Goal: Information Seeking & Learning: Learn about a topic

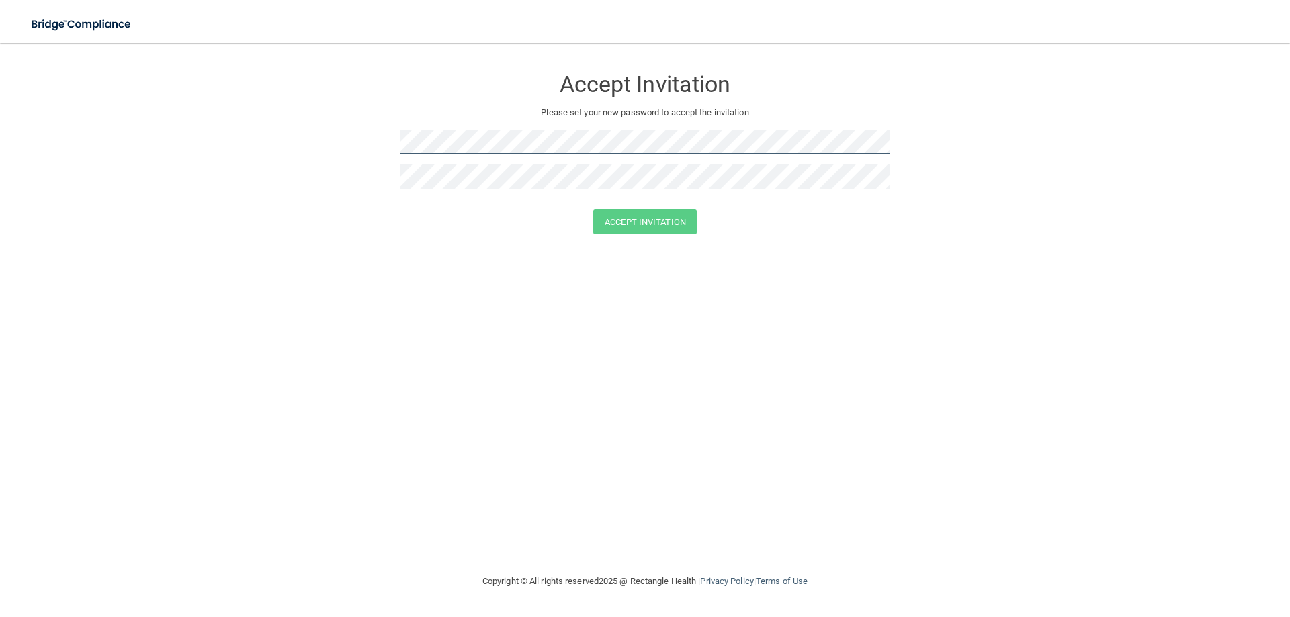
click at [382, 138] on form "Accept Invitation Please set your new password to accept the invitation Accept …" at bounding box center [645, 153] width 1236 height 194
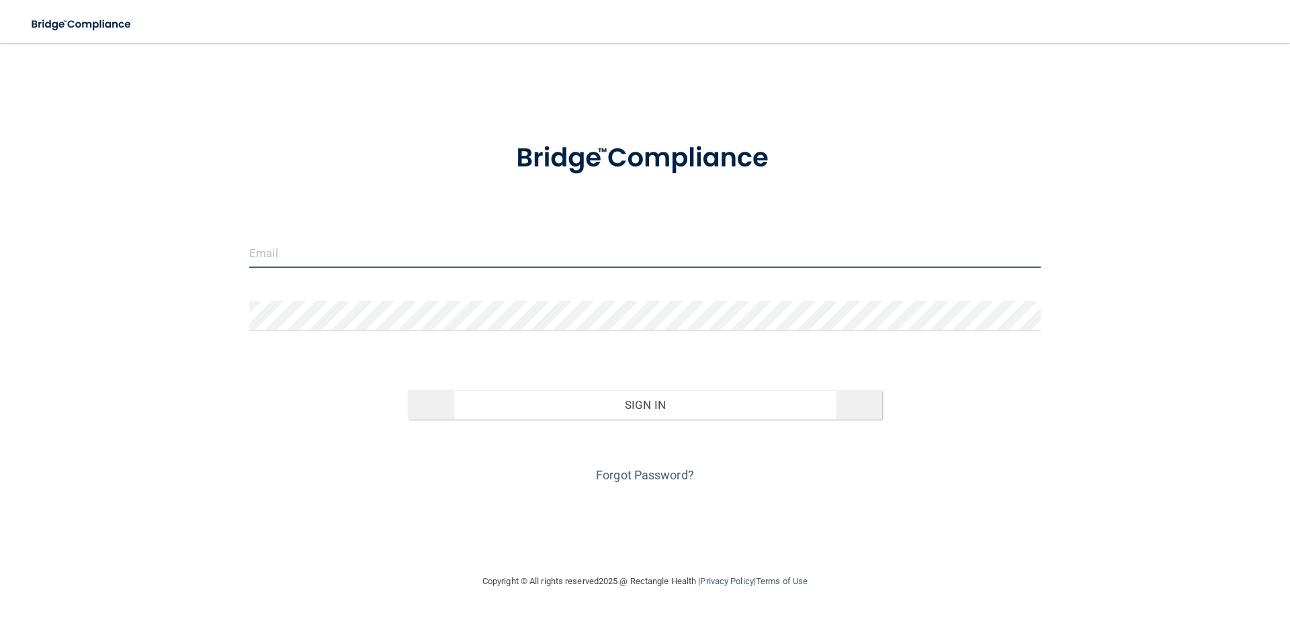
type input "[EMAIL_ADDRESS][DOMAIN_NAME]"
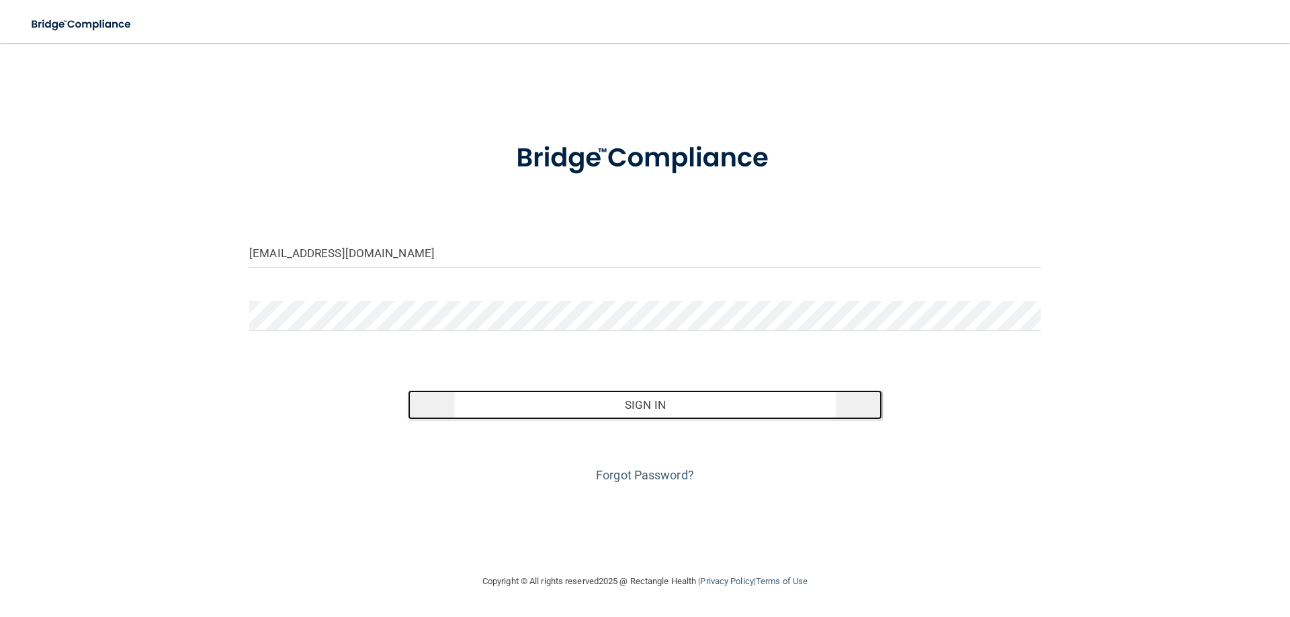
click at [640, 410] on button "Sign In" at bounding box center [645, 405] width 475 height 30
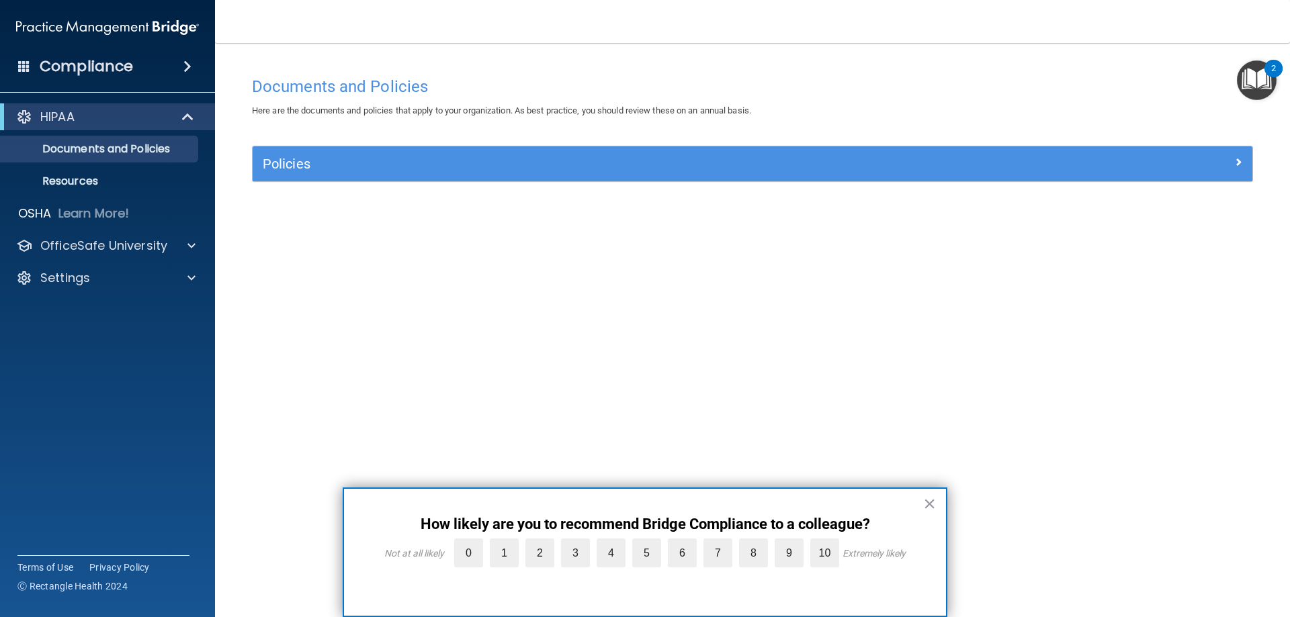
click at [1255, 74] on img "Open Resource Center, 2 new notifications" at bounding box center [1257, 80] width 40 height 40
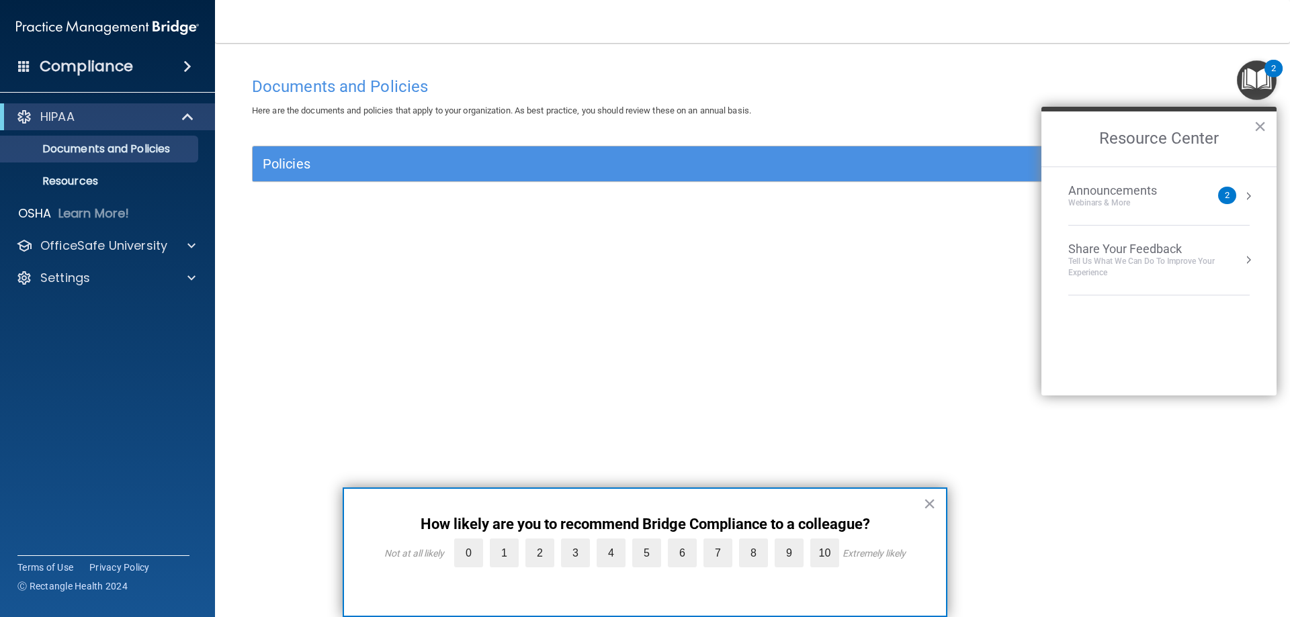
click at [1229, 195] on div "2" at bounding box center [1227, 195] width 5 height 0
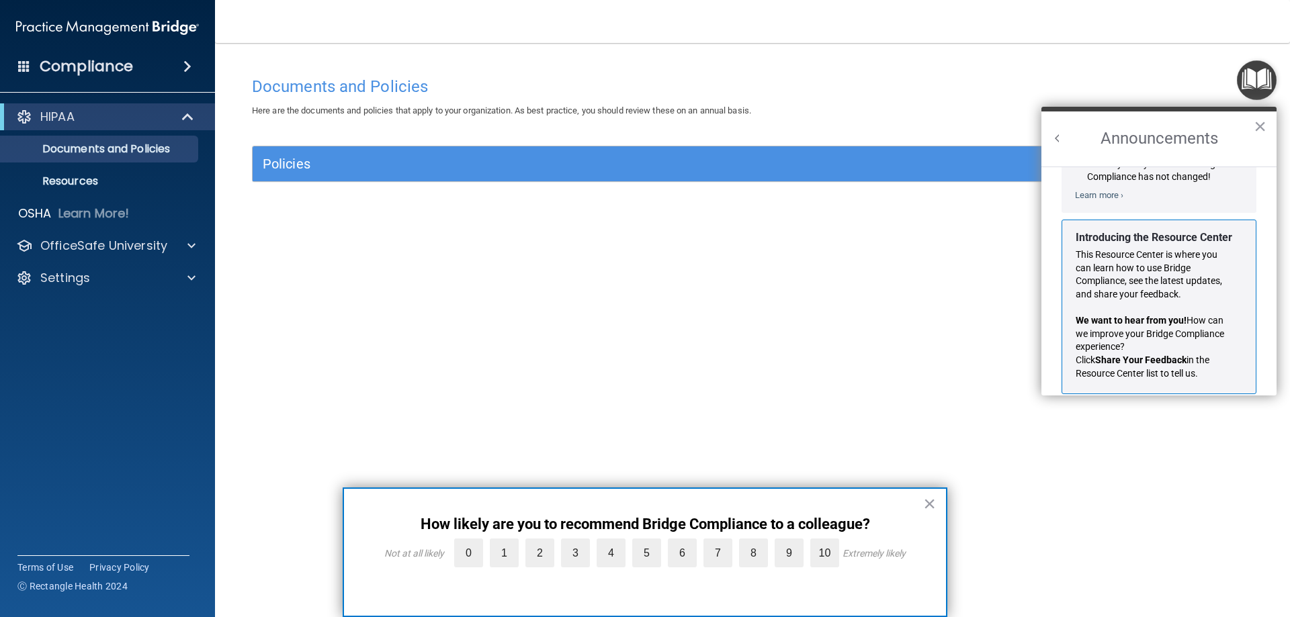
scroll to position [236, 0]
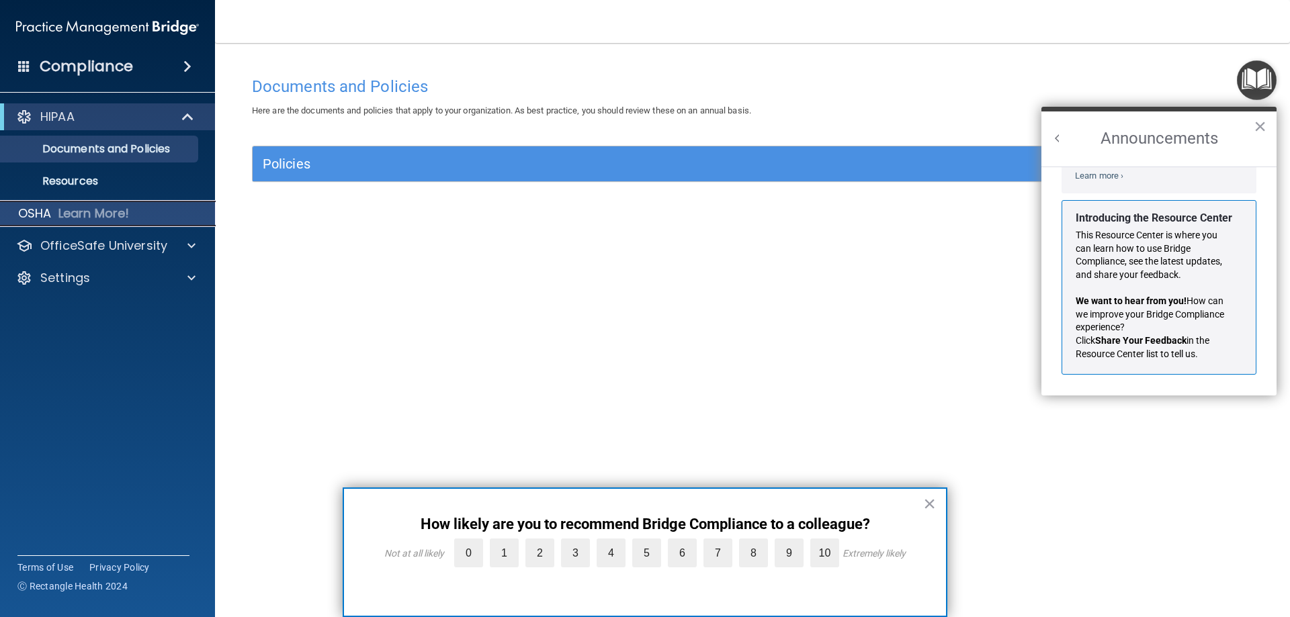
click at [79, 216] on p "Learn More!" at bounding box center [93, 214] width 71 height 16
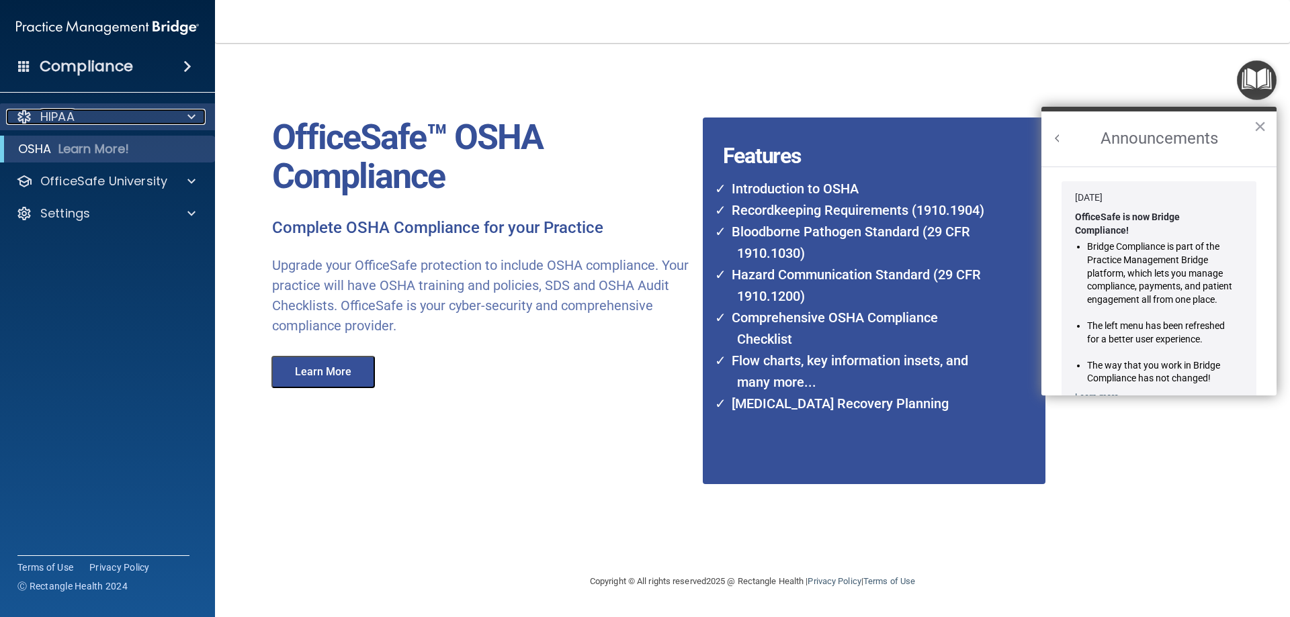
click at [66, 116] on p "HIPAA" at bounding box center [57, 117] width 34 height 16
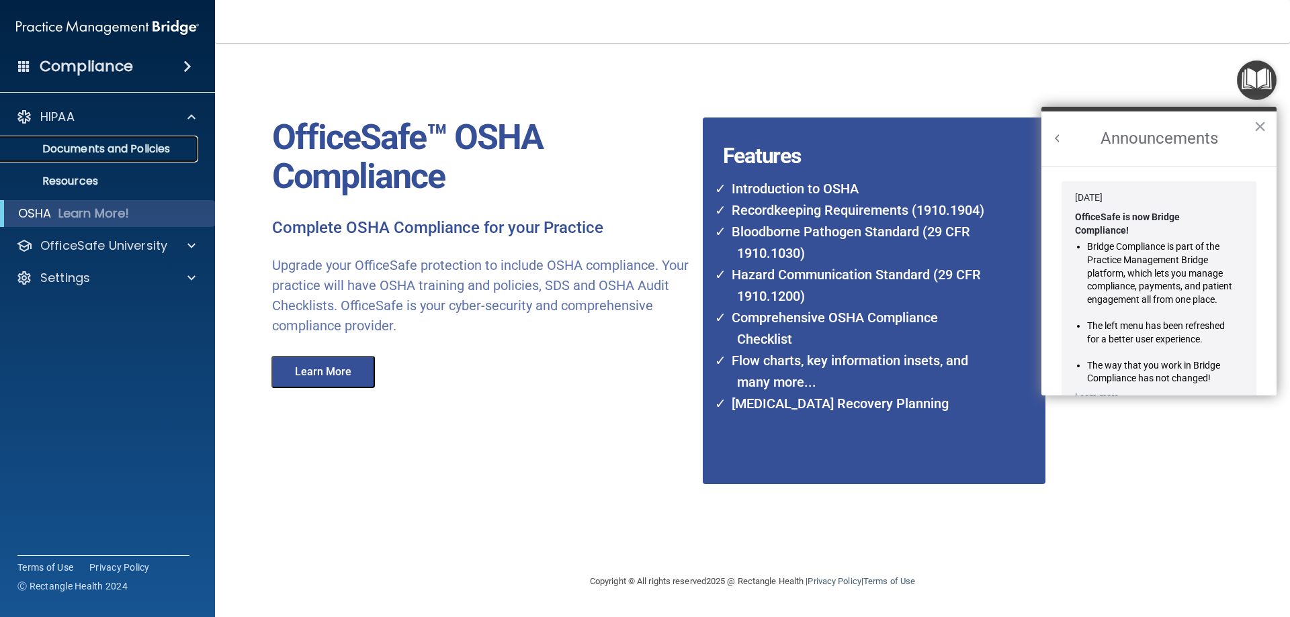
click at [114, 148] on p "Documents and Policies" at bounding box center [100, 148] width 183 height 13
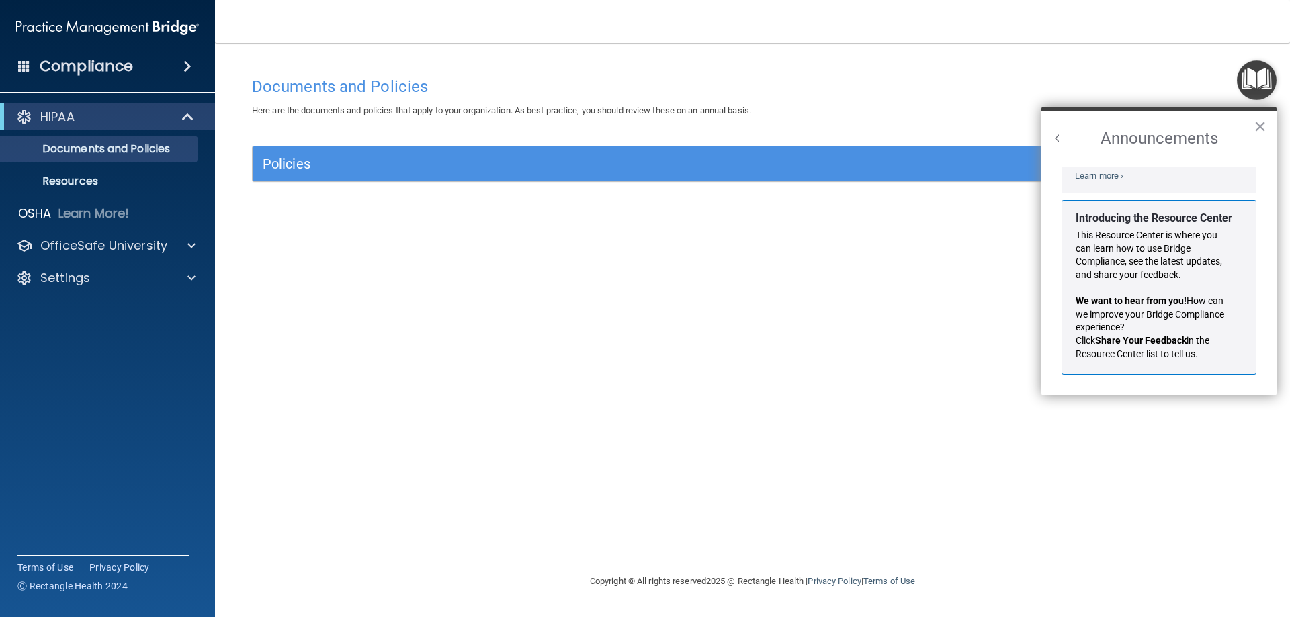
scroll to position [236, 0]
click at [1262, 120] on button "×" at bounding box center [1260, 126] width 13 height 21
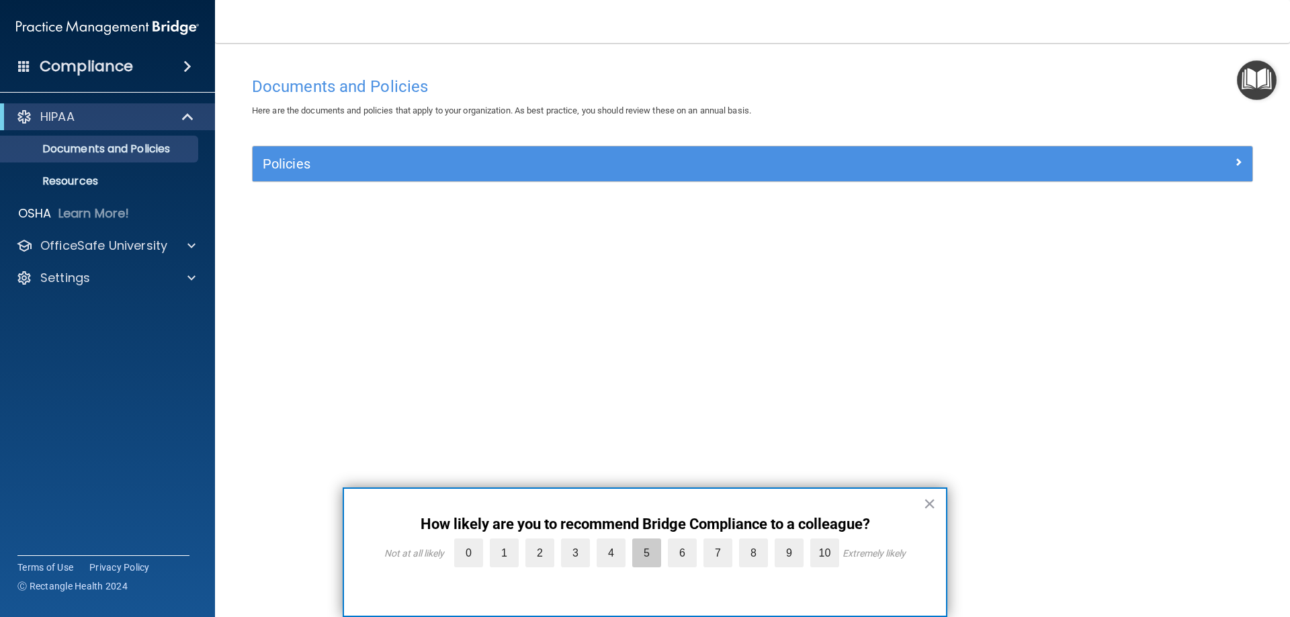
click at [644, 552] on label "5" at bounding box center [646, 553] width 29 height 29
click at [615, 542] on input "5" at bounding box center [615, 542] width 0 height 0
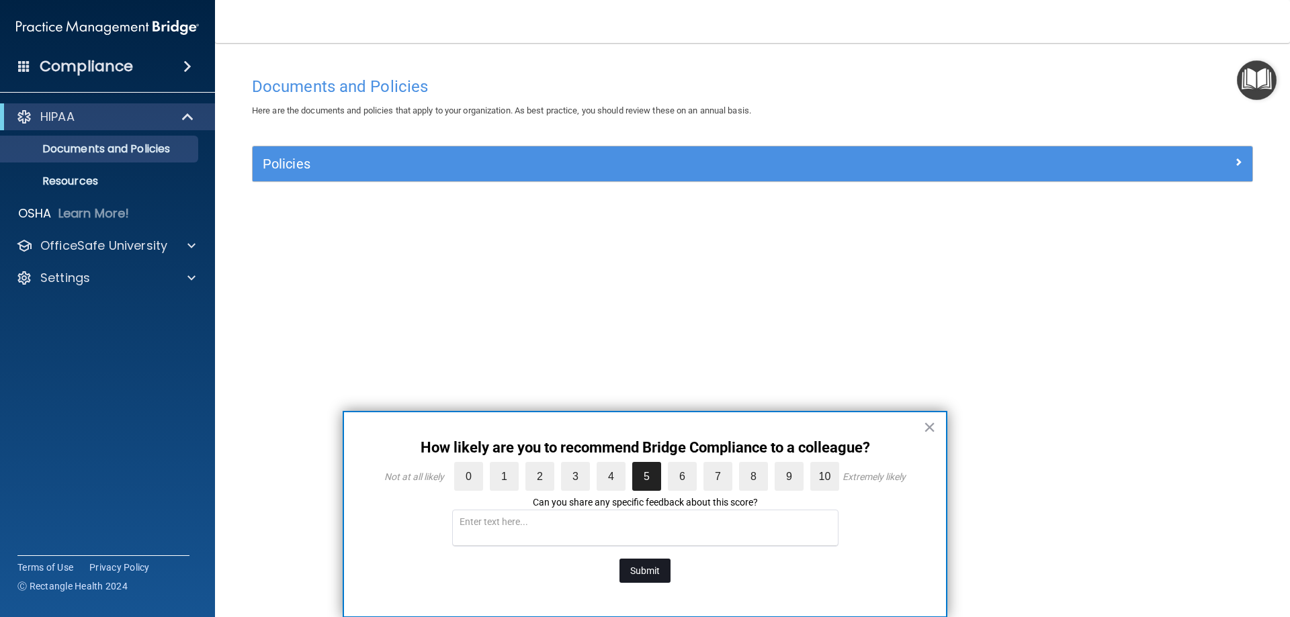
click at [629, 568] on button "Submit" at bounding box center [644, 571] width 51 height 24
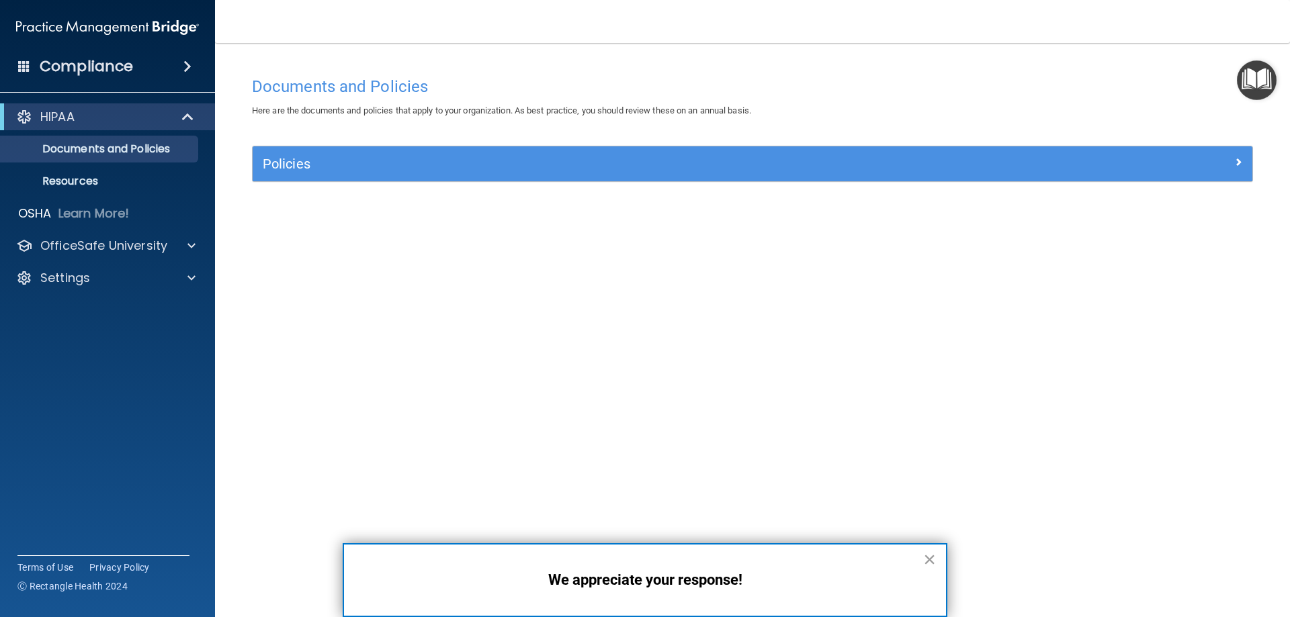
click at [930, 557] on button "×" at bounding box center [929, 559] width 13 height 21
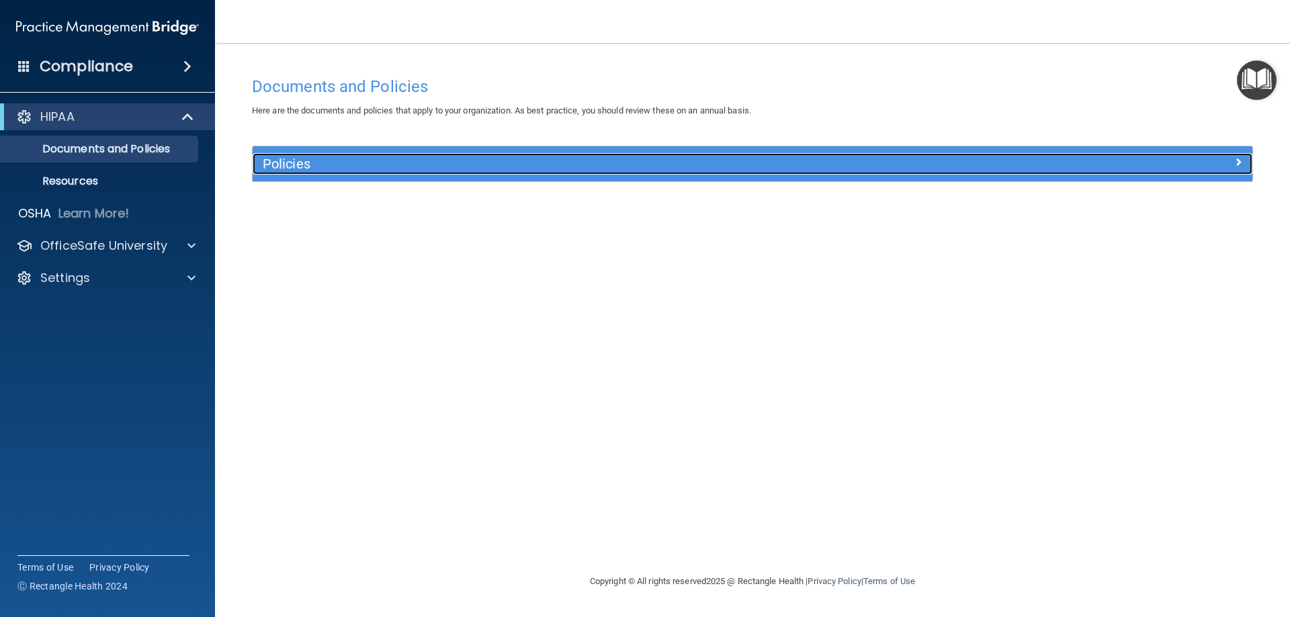
click at [1237, 158] on span at bounding box center [1238, 162] width 8 height 16
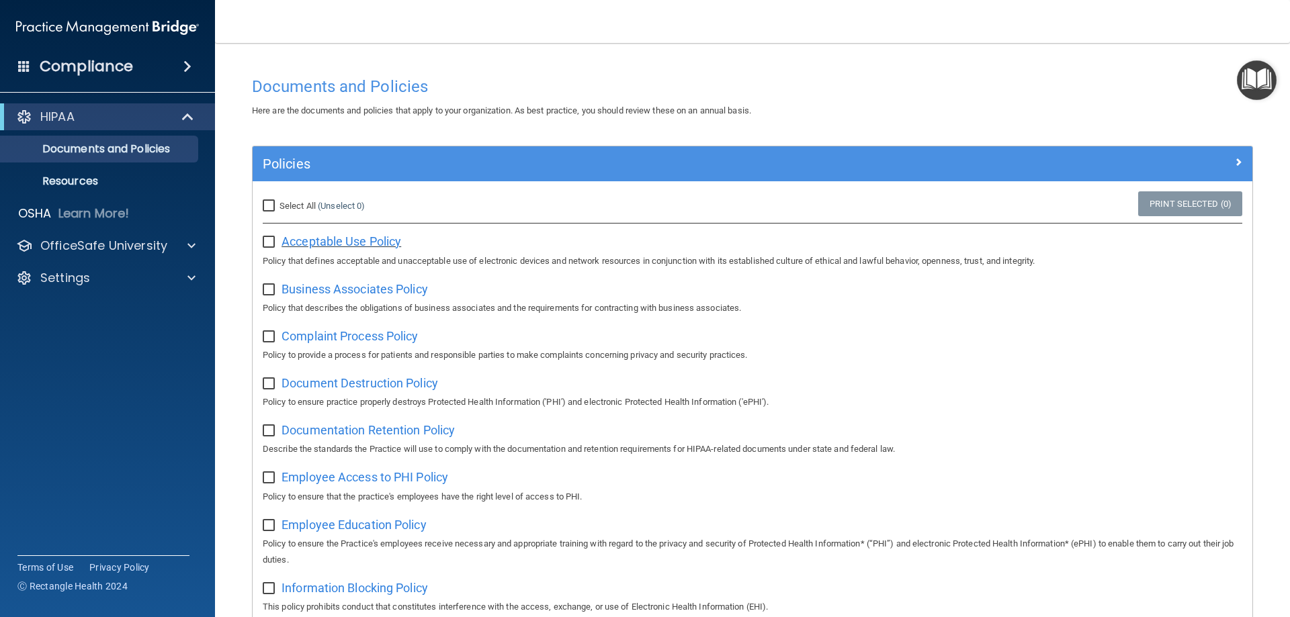
click at [375, 242] on span "Acceptable Use Policy" at bounding box center [341, 241] width 120 height 14
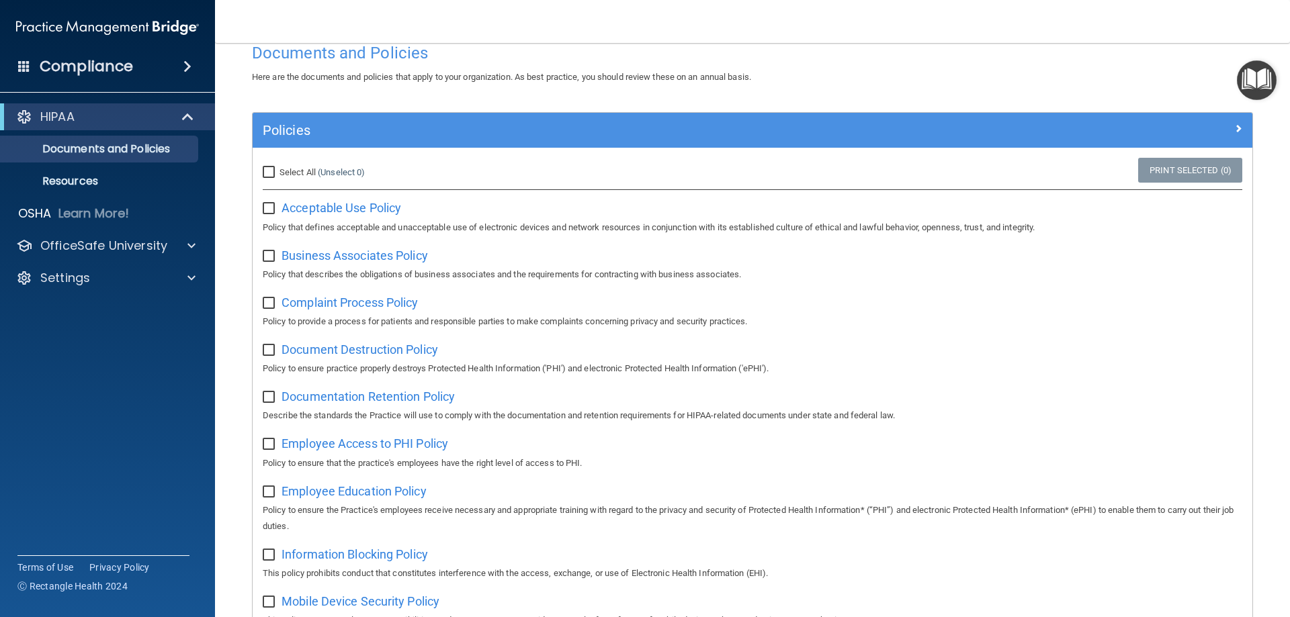
scroll to position [0, 0]
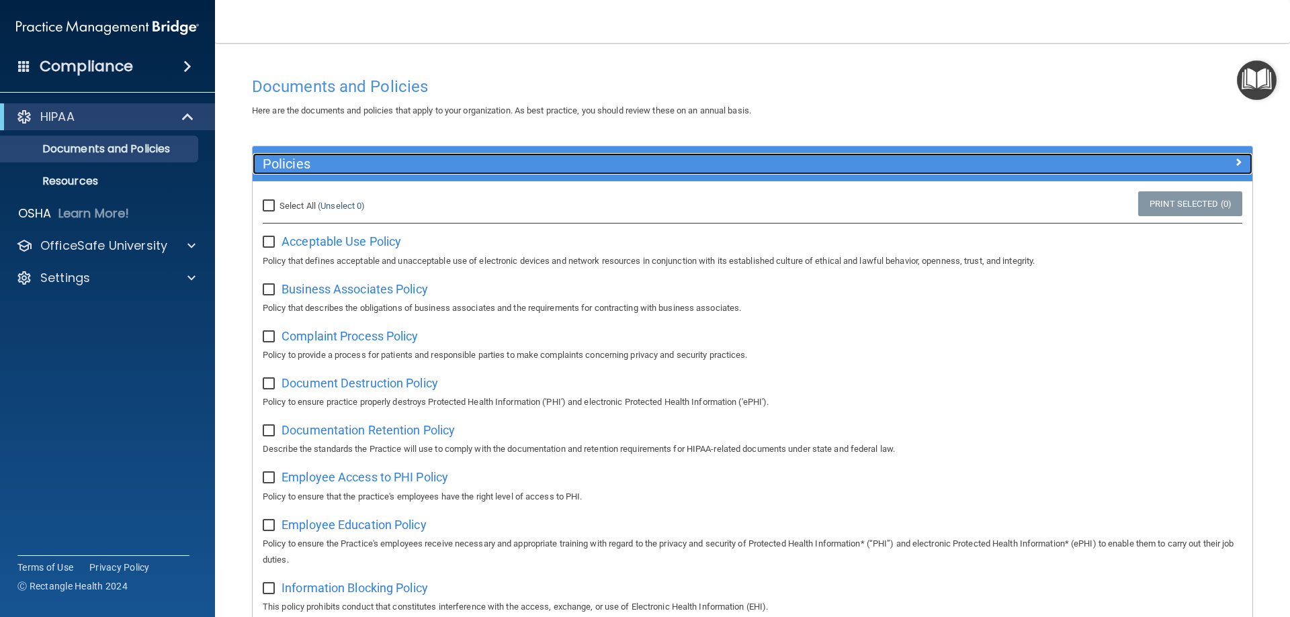
click at [1234, 160] on span at bounding box center [1238, 162] width 8 height 16
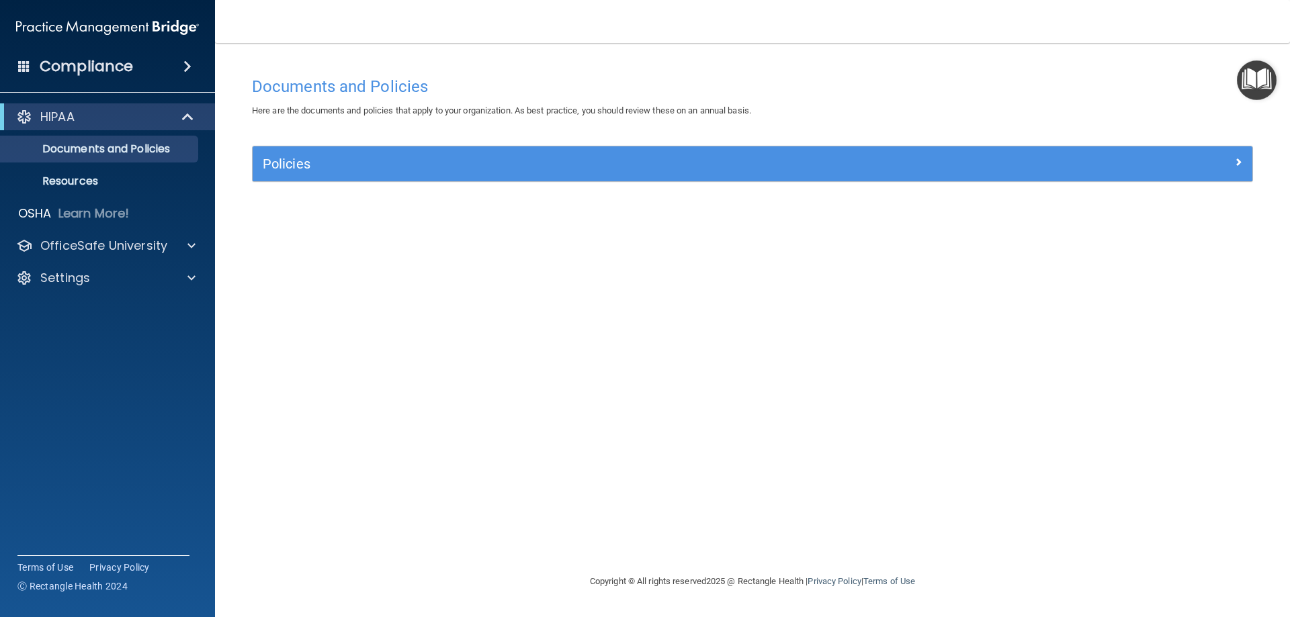
click at [106, 67] on h4 "Compliance" at bounding box center [86, 66] width 93 height 19
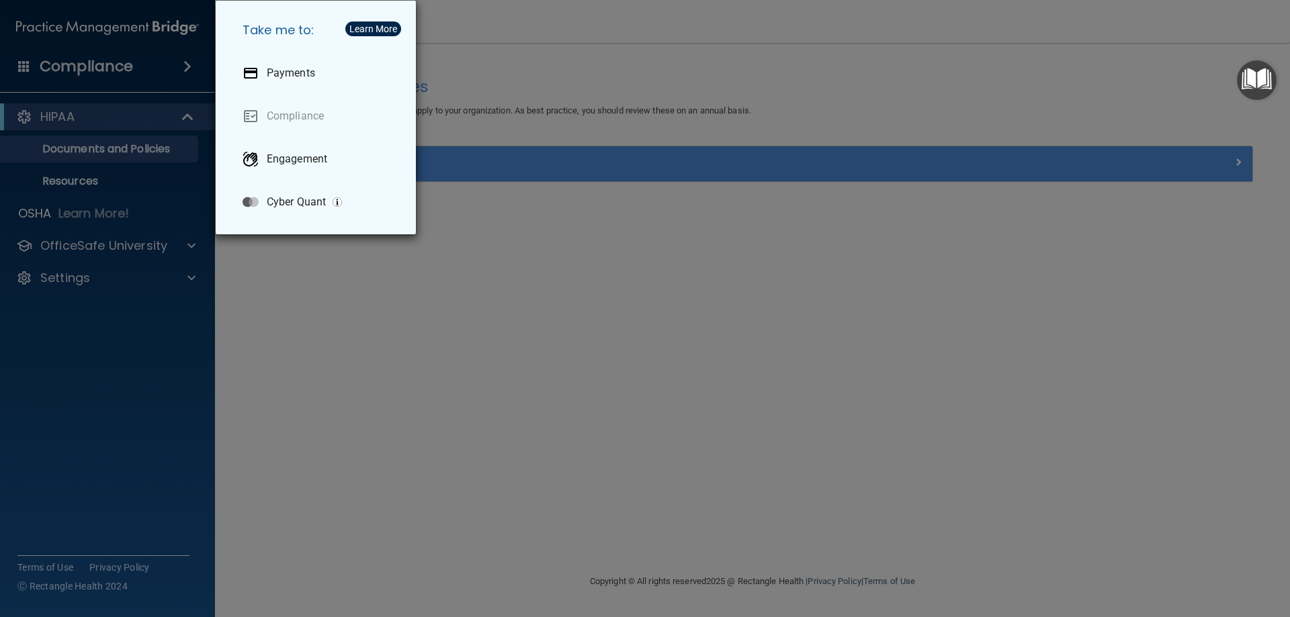
click at [564, 60] on div "Take me to: Payments Compliance Engagement Cyber Quant" at bounding box center [645, 308] width 1290 height 617
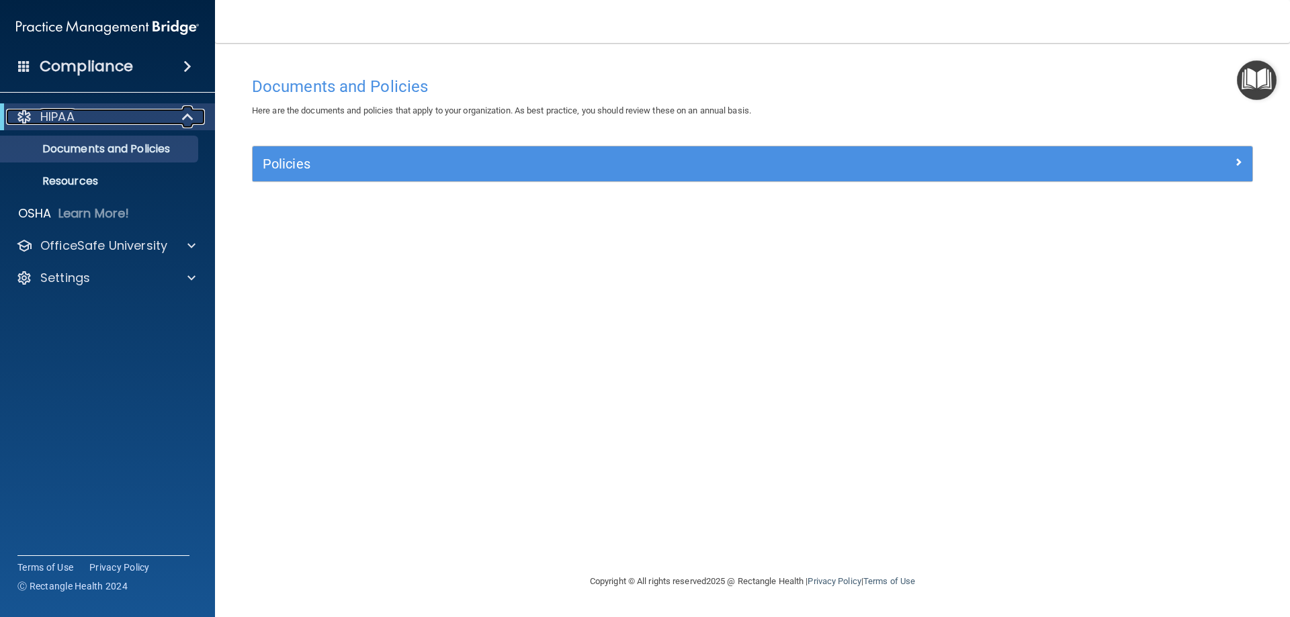
click at [189, 115] on span at bounding box center [188, 117] width 11 height 16
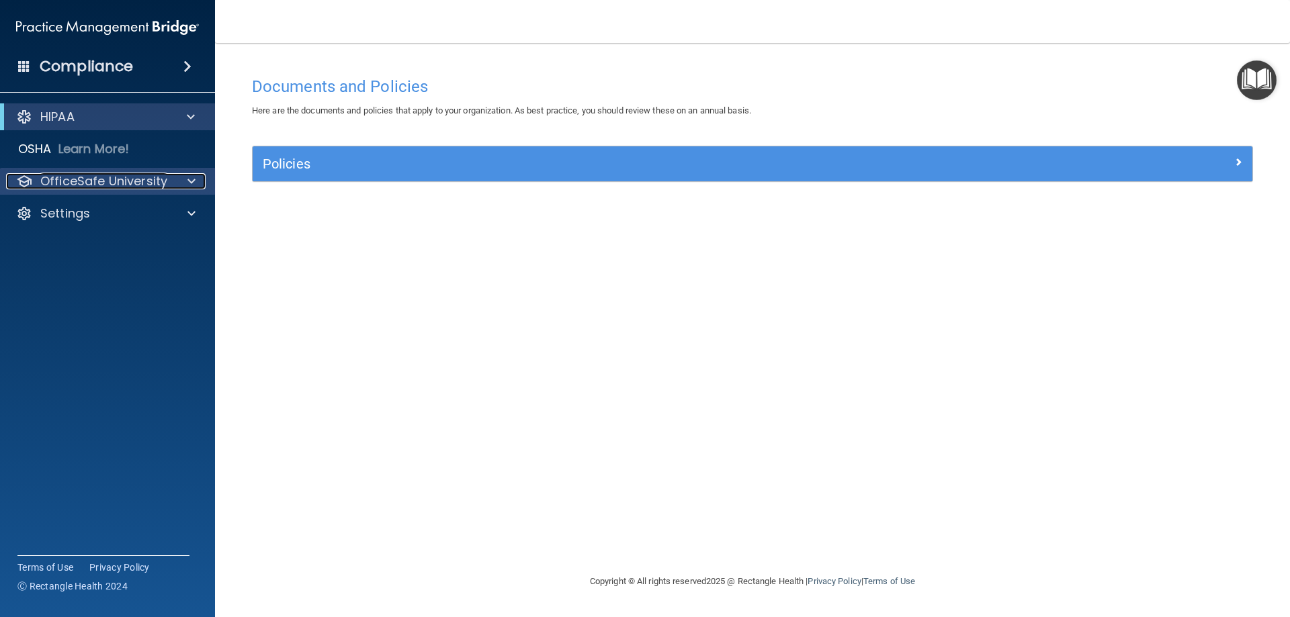
click at [90, 179] on p "OfficeSafe University" at bounding box center [103, 181] width 127 height 16
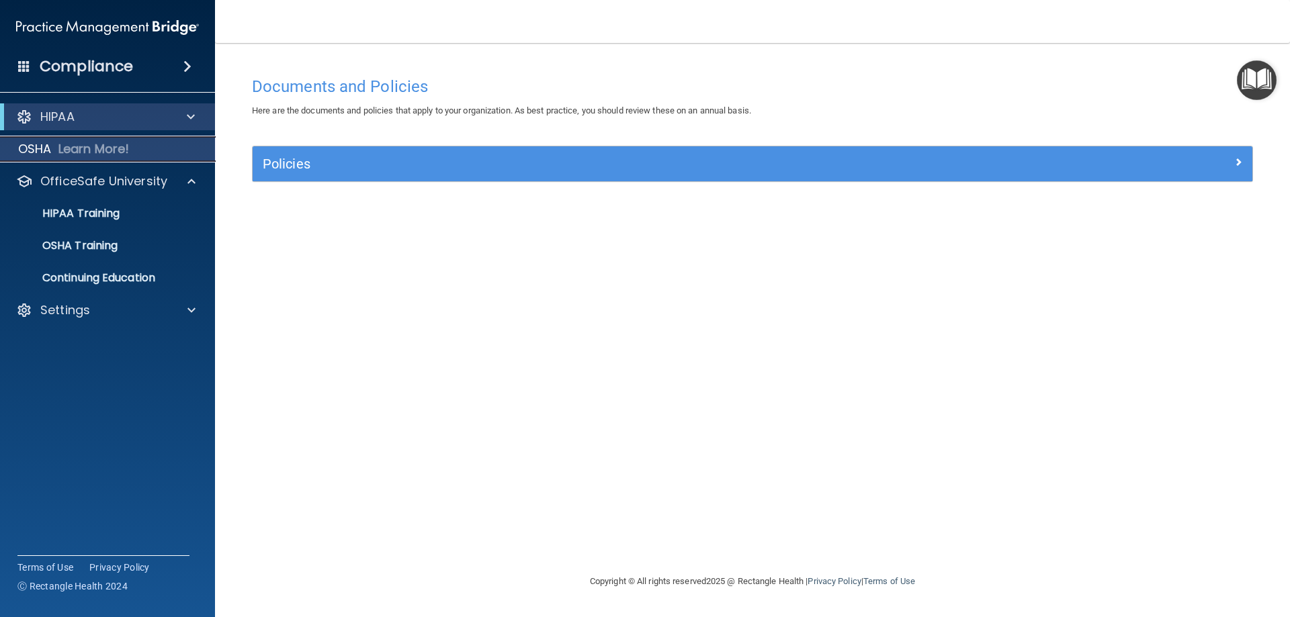
click at [42, 149] on p "OSHA" at bounding box center [35, 149] width 34 height 16
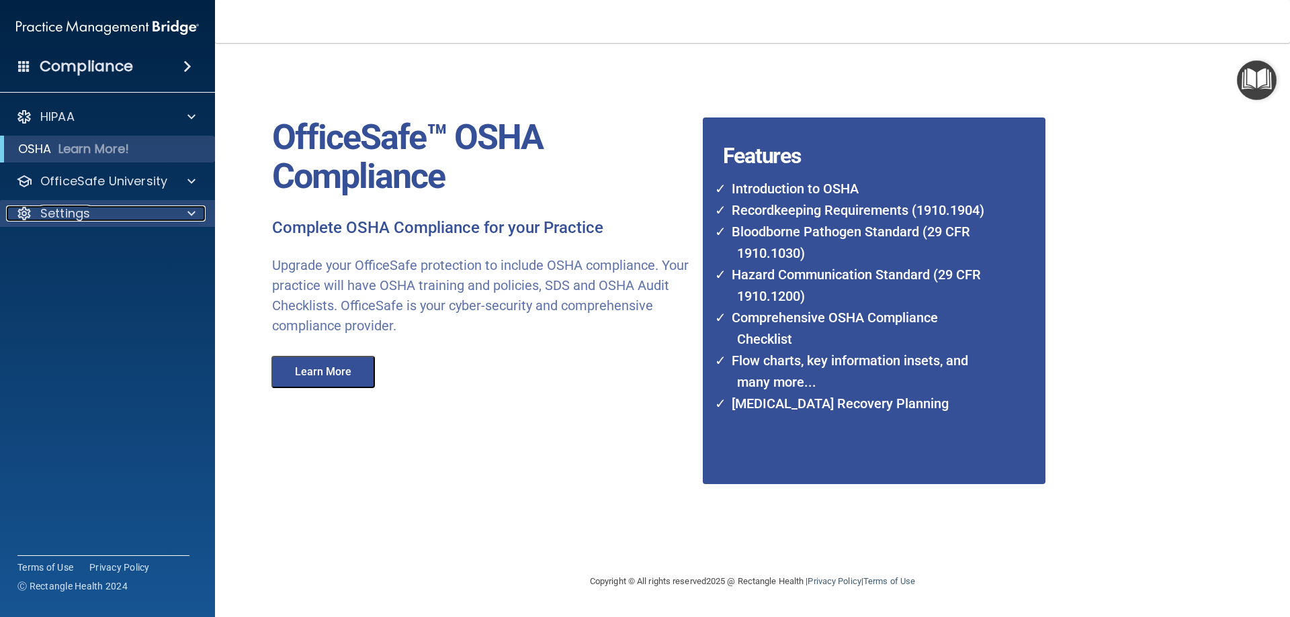
click at [44, 211] on p "Settings" at bounding box center [65, 214] width 50 height 16
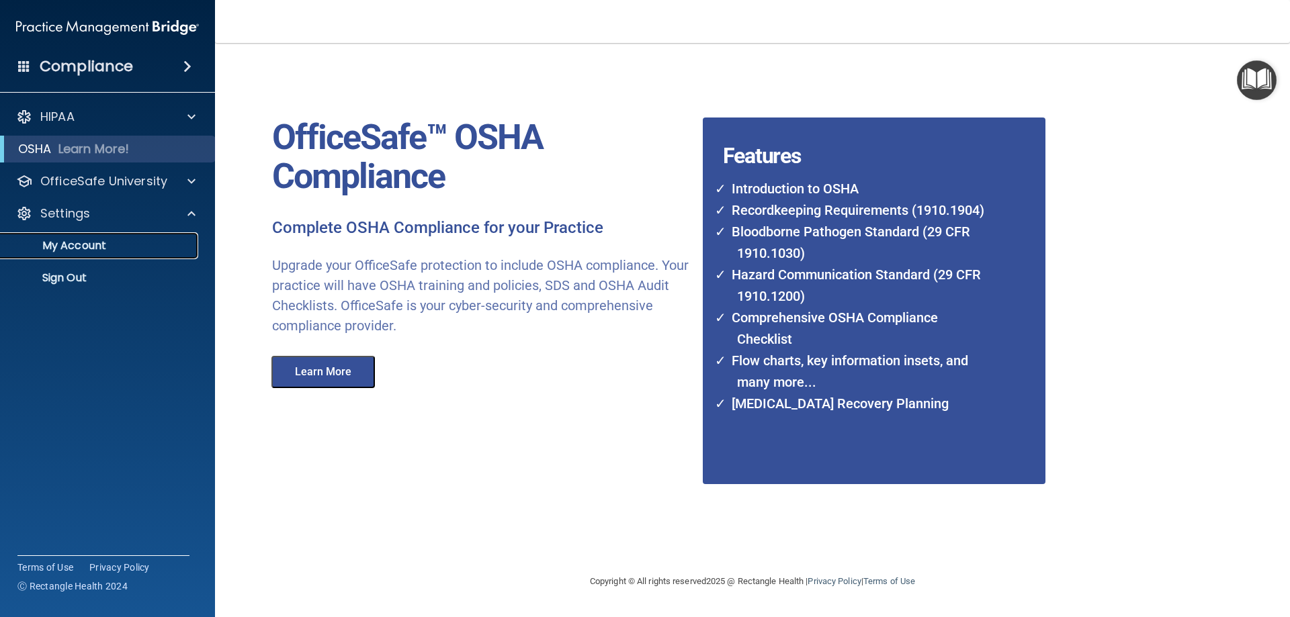
click at [67, 245] on p "My Account" at bounding box center [100, 245] width 183 height 13
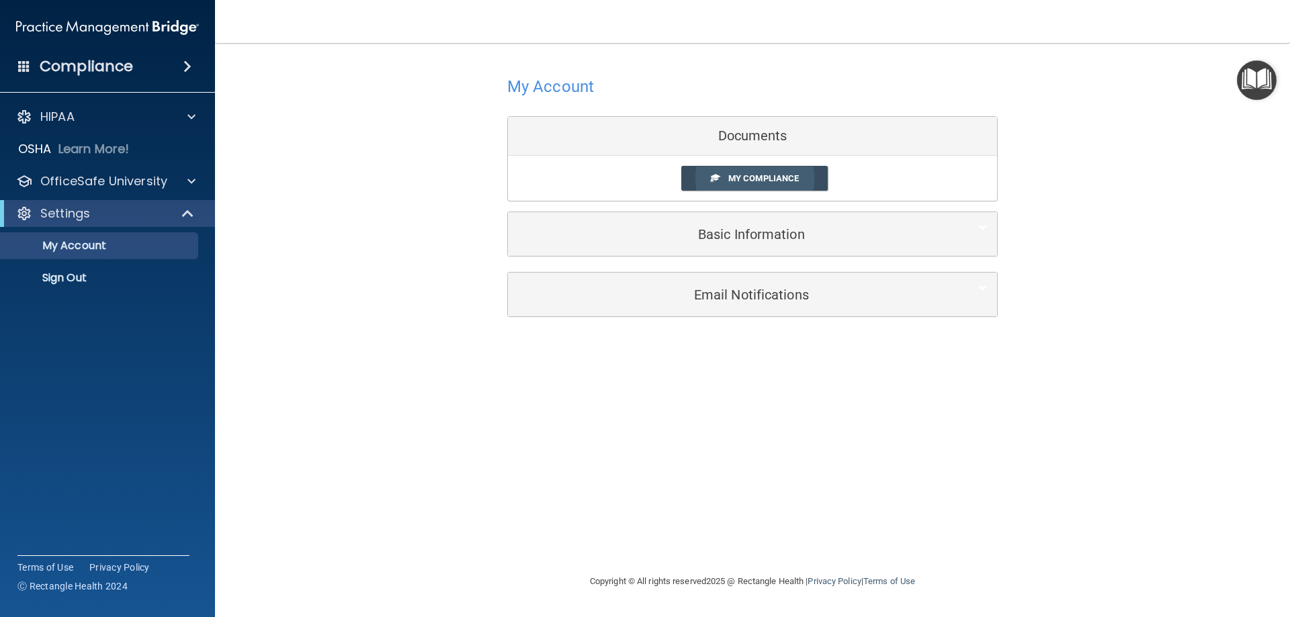
click at [783, 175] on span "My Compliance" at bounding box center [763, 178] width 71 height 10
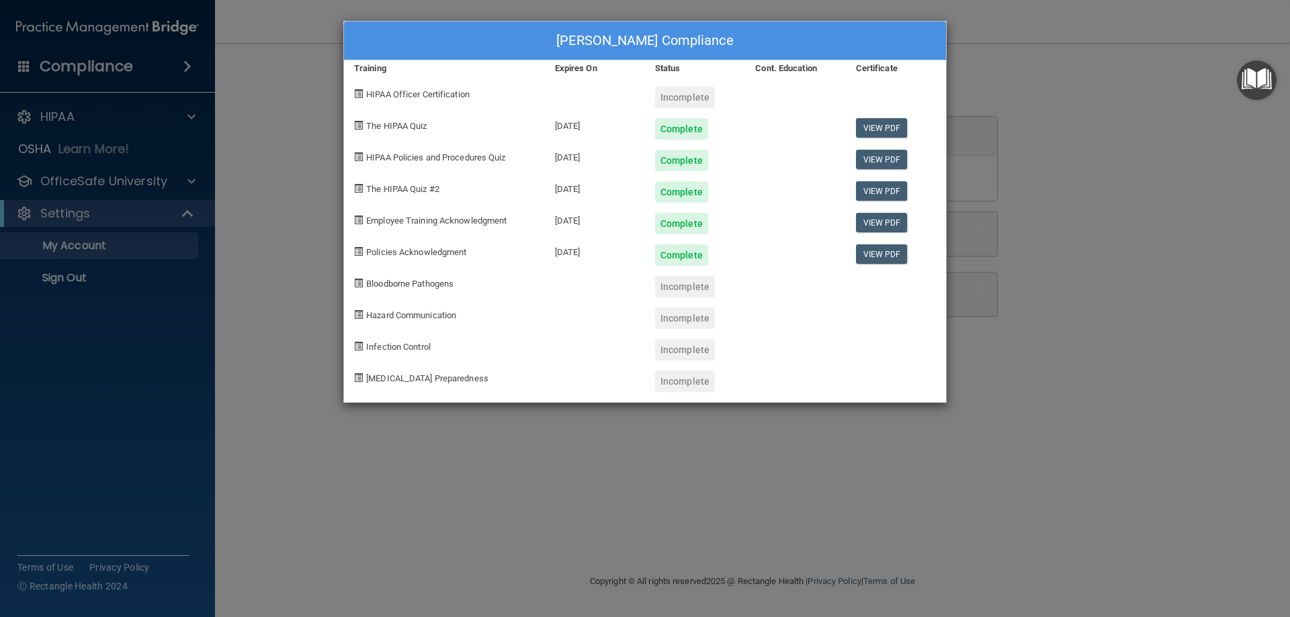
click at [409, 92] on span "HIPAA Officer Certification" at bounding box center [417, 94] width 103 height 10
click at [684, 97] on div "Incomplete" at bounding box center [685, 97] width 60 height 21
click at [375, 283] on span "Bloodborne Pathogens" at bounding box center [409, 284] width 87 height 10
click at [375, 282] on span "Bloodborne Pathogens" at bounding box center [409, 284] width 87 height 10
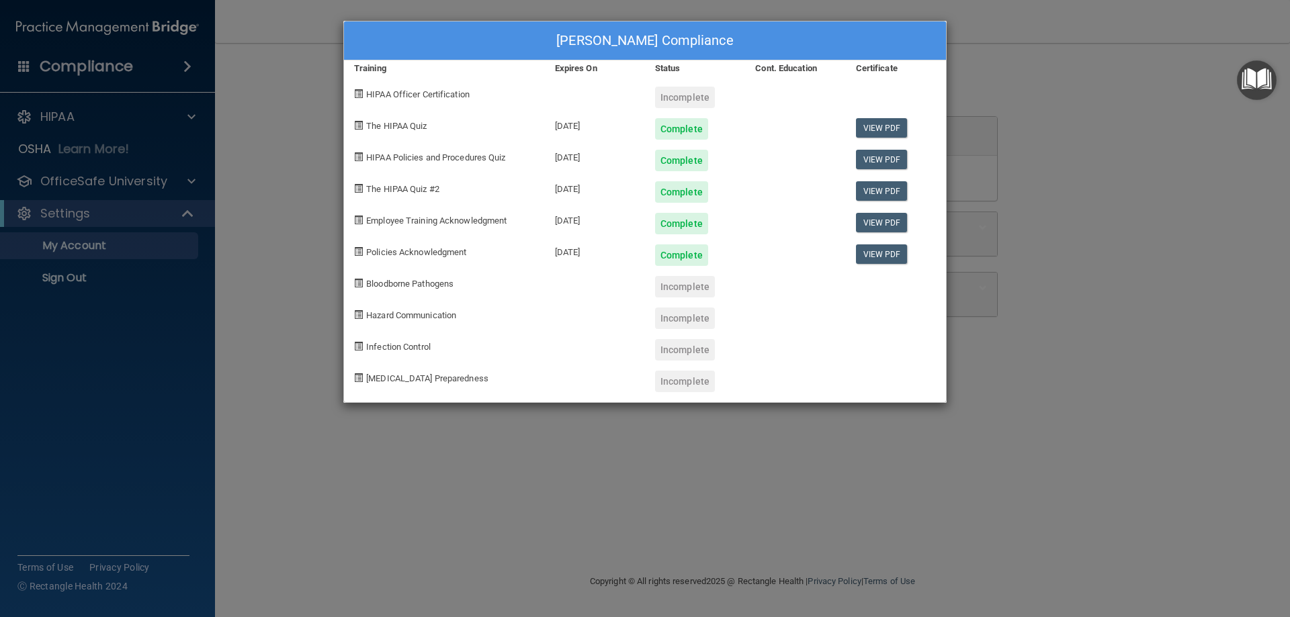
click at [357, 283] on span at bounding box center [358, 283] width 9 height 9
click at [355, 87] on div "HIPAA Officer Certification" at bounding box center [444, 93] width 201 height 32
click at [360, 316] on span at bounding box center [358, 314] width 9 height 9
click at [359, 343] on span at bounding box center [358, 346] width 9 height 9
click at [355, 378] on span at bounding box center [358, 378] width 9 height 9
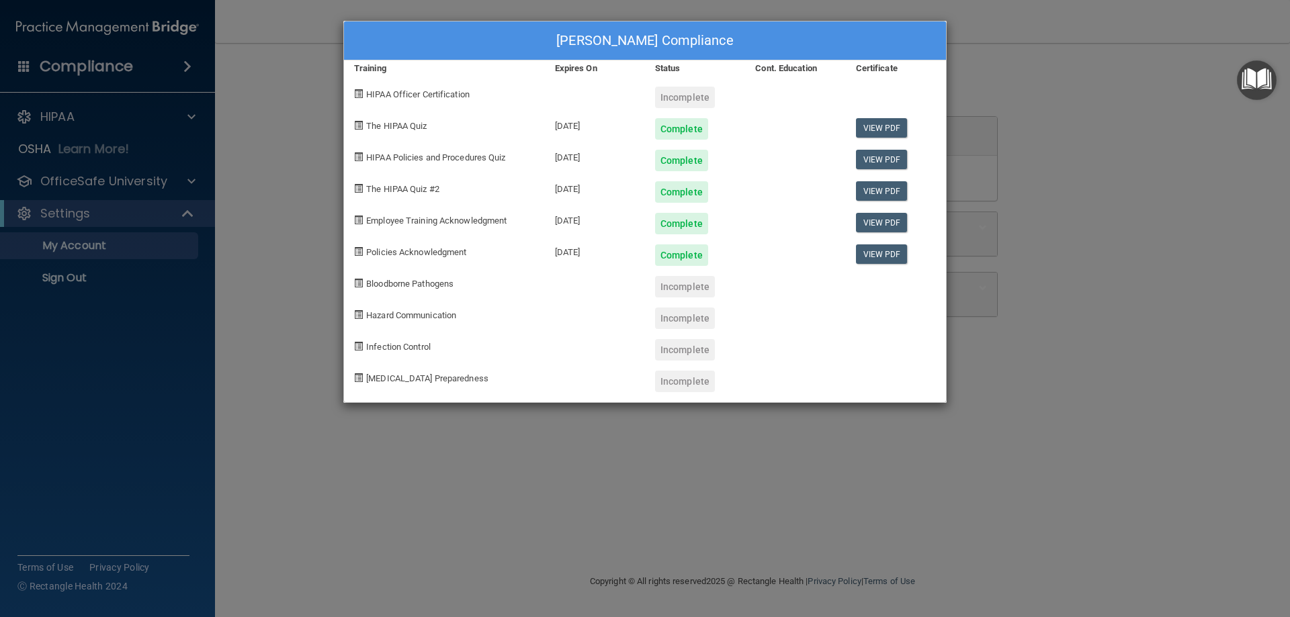
click at [1072, 159] on div "[PERSON_NAME] Compliance Training Expires On Status Cont. Education Certificate…" at bounding box center [645, 308] width 1290 height 617
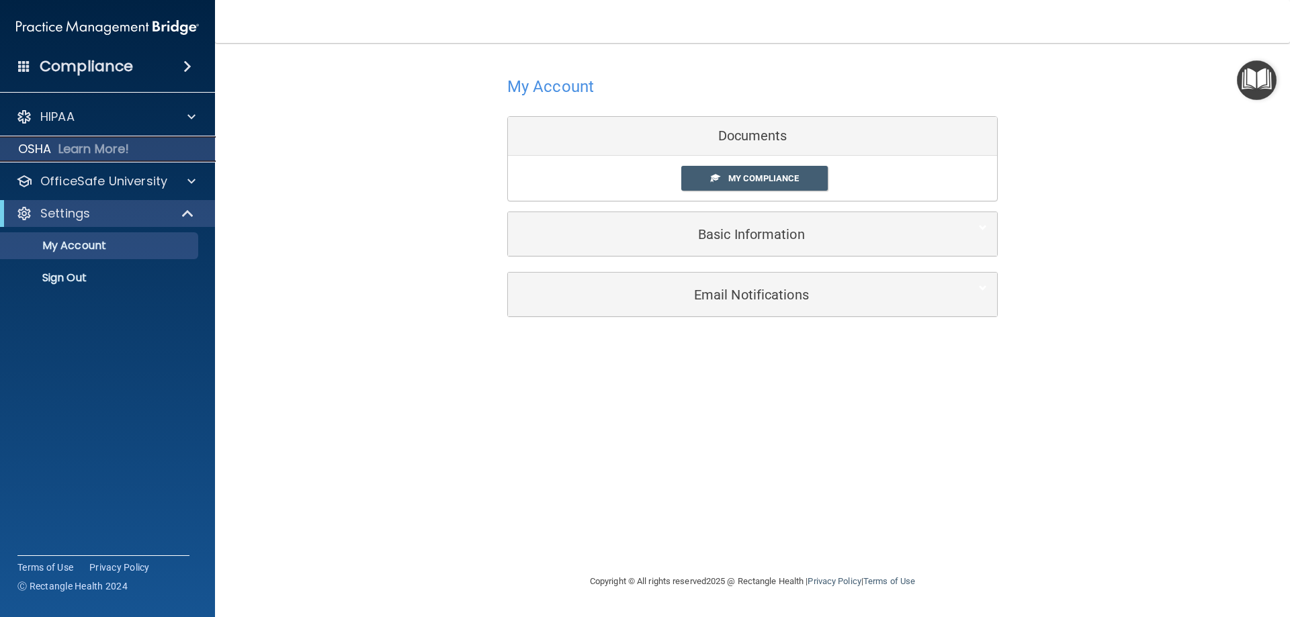
click at [84, 146] on p "Learn More!" at bounding box center [93, 149] width 71 height 16
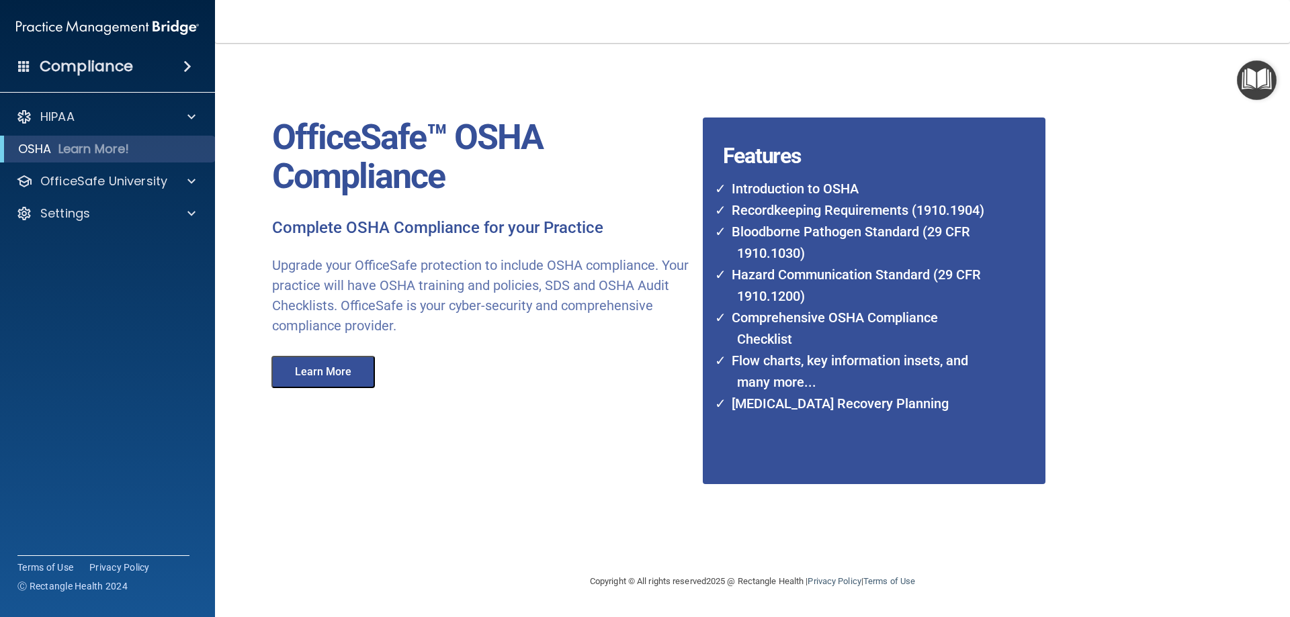
click at [337, 375] on button "Learn More" at bounding box center [322, 372] width 103 height 32
click at [57, 216] on p "Settings" at bounding box center [65, 214] width 50 height 16
click at [73, 276] on p "Sign Out" at bounding box center [100, 277] width 183 height 13
